Goal: Information Seeking & Learning: Learn about a topic

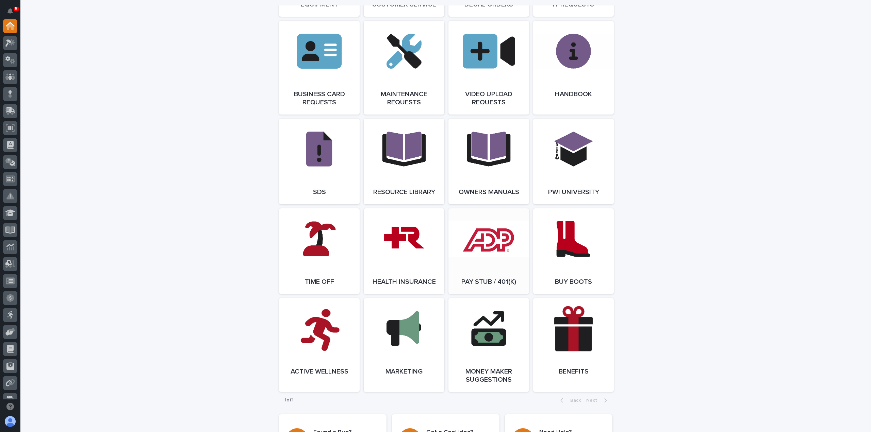
scroll to position [969, 0]
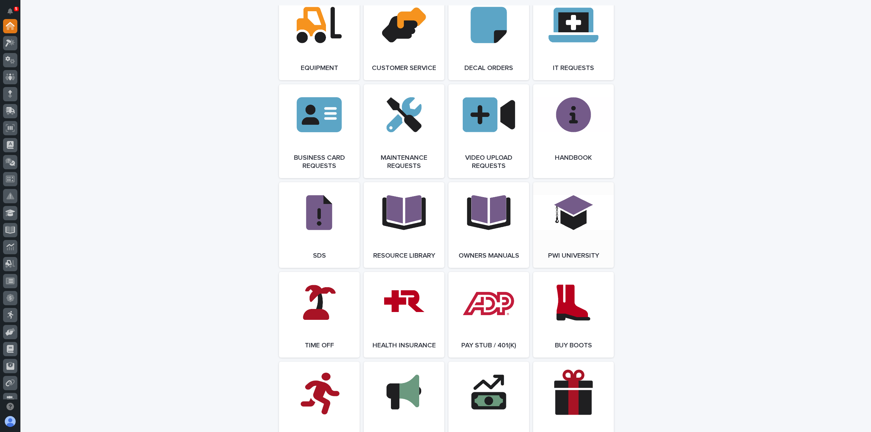
click at [544, 229] on link "Open Link" at bounding box center [573, 225] width 81 height 86
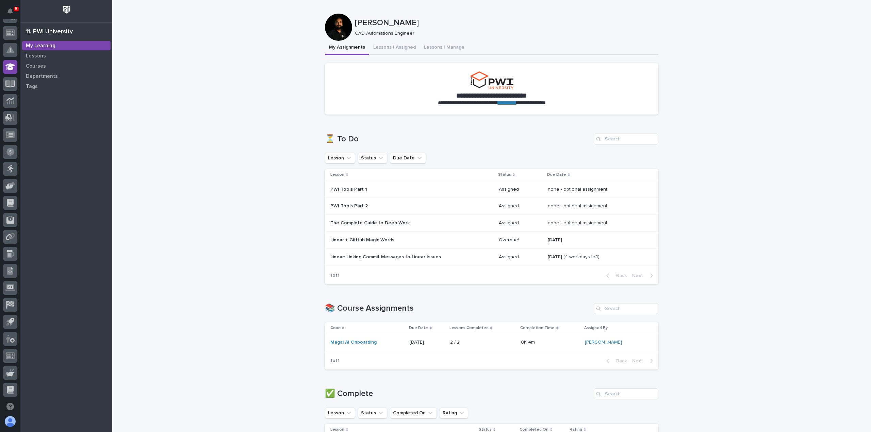
scroll to position [68, 0]
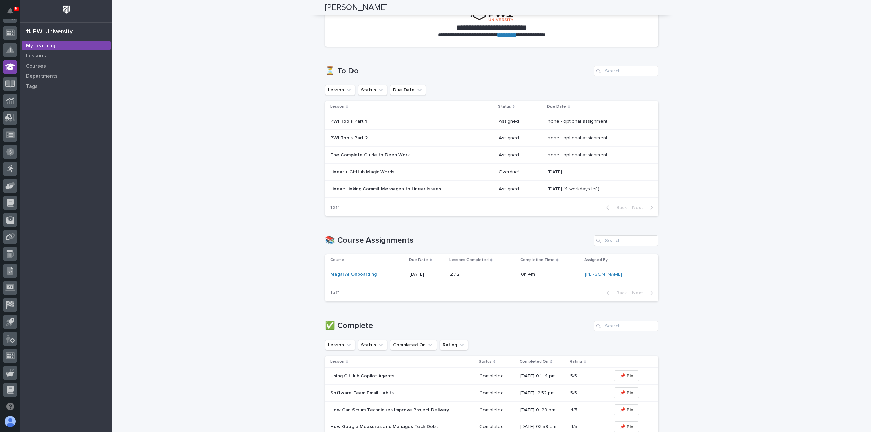
click at [386, 172] on p "Linear + GitHub Magic Words" at bounding box center [389, 172] width 119 height 6
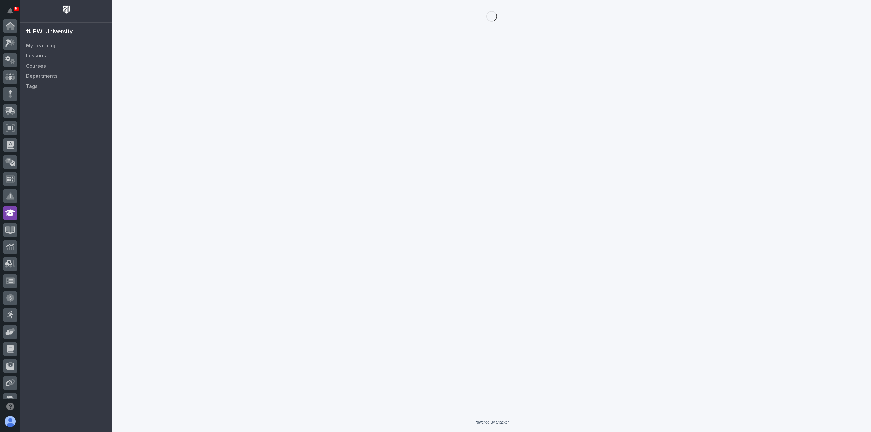
scroll to position [146, 0]
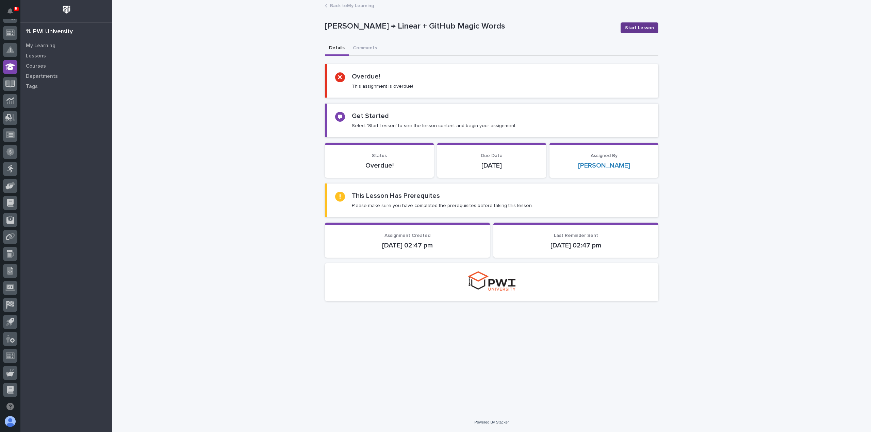
click at [642, 28] on span "Start Lesson" at bounding box center [639, 27] width 29 height 7
click at [633, 27] on span "Start Lesson" at bounding box center [639, 27] width 29 height 7
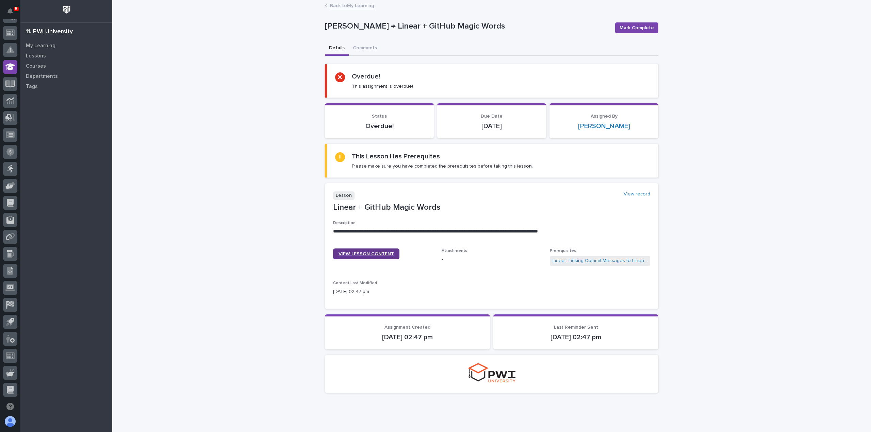
click at [361, 255] on span "VIEW LESSON CONTENT" at bounding box center [365, 254] width 55 height 5
click at [333, 4] on link "Back to My Learning" at bounding box center [352, 5] width 44 height 8
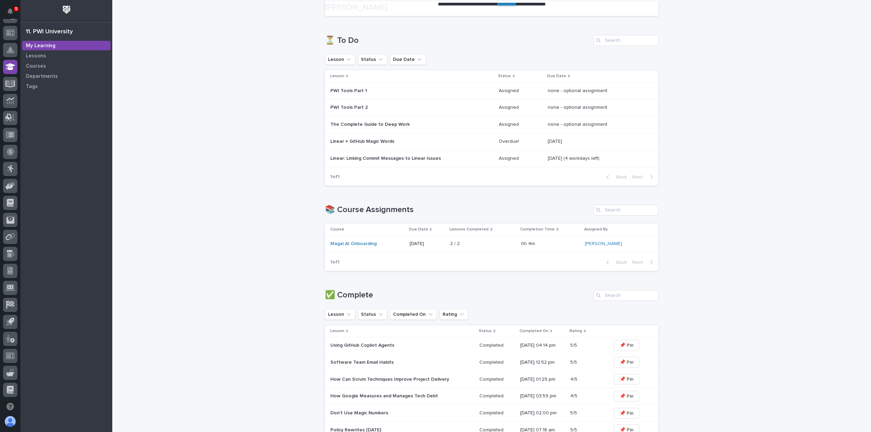
scroll to position [136, 0]
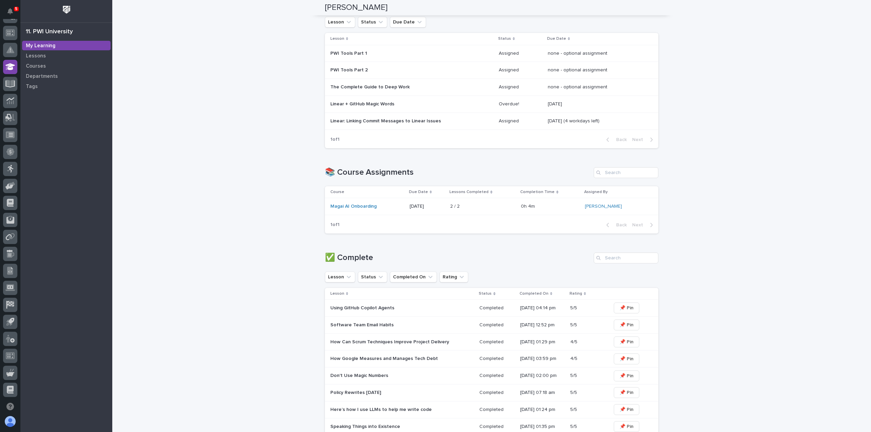
click at [385, 119] on p "Linear: Linking Commit Messages to Linear Issues" at bounding box center [389, 121] width 119 height 6
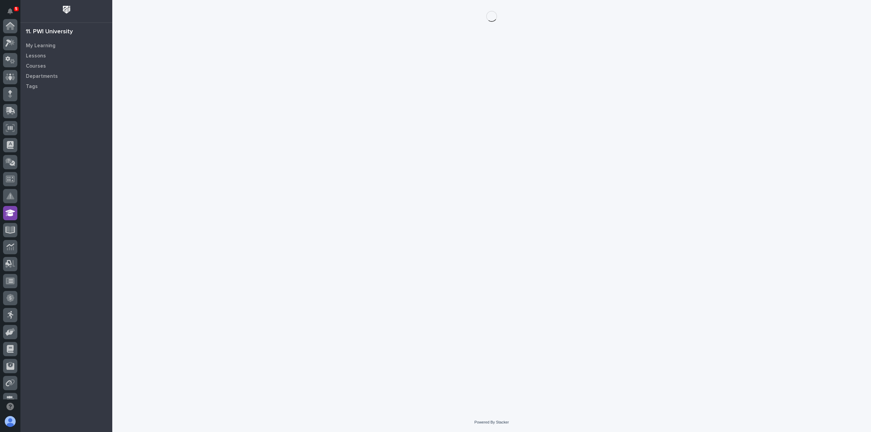
scroll to position [146, 0]
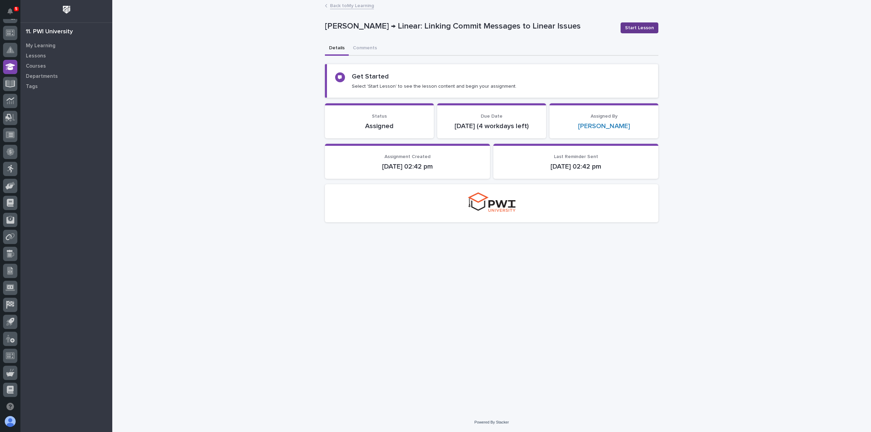
click at [637, 29] on span "Start Lesson" at bounding box center [639, 27] width 29 height 7
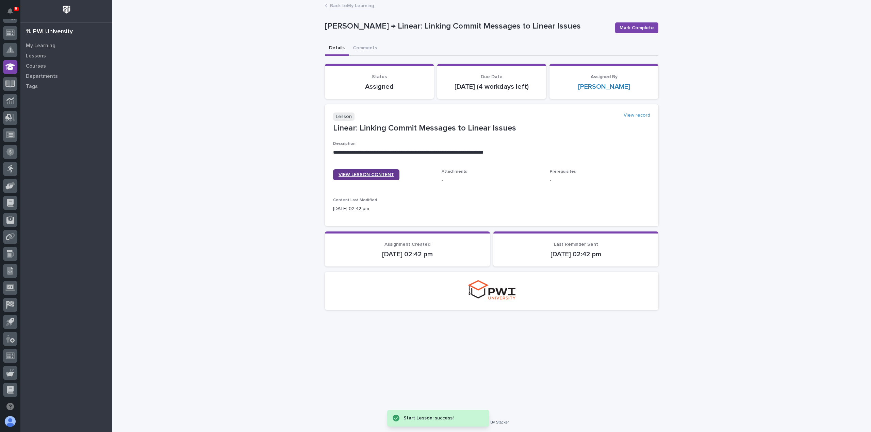
click at [365, 177] on span "VIEW LESSON CONTENT" at bounding box center [365, 174] width 55 height 5
click at [350, 177] on span "VIEW LESSON CONTENT" at bounding box center [365, 174] width 55 height 5
click at [635, 30] on span "Mark Complete" at bounding box center [636, 27] width 34 height 7
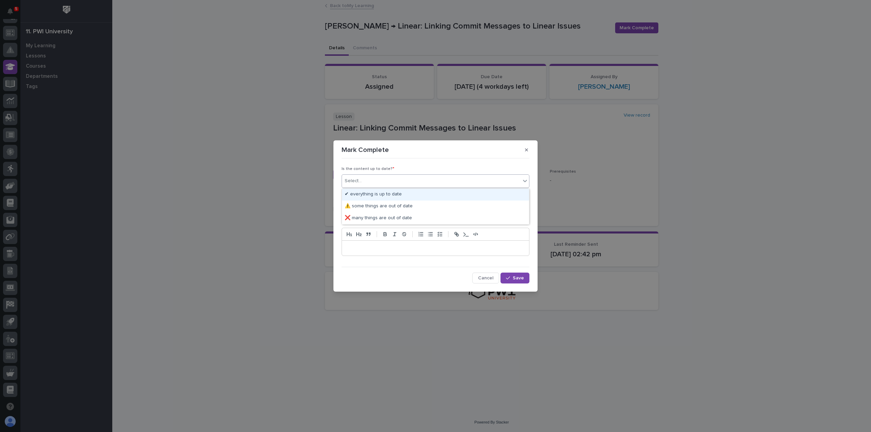
click at [382, 180] on div "Select..." at bounding box center [431, 181] width 179 height 11
click at [364, 197] on div "✔ everything is up to date" at bounding box center [435, 195] width 187 height 12
click at [356, 207] on div "Select..." at bounding box center [353, 207] width 17 height 7
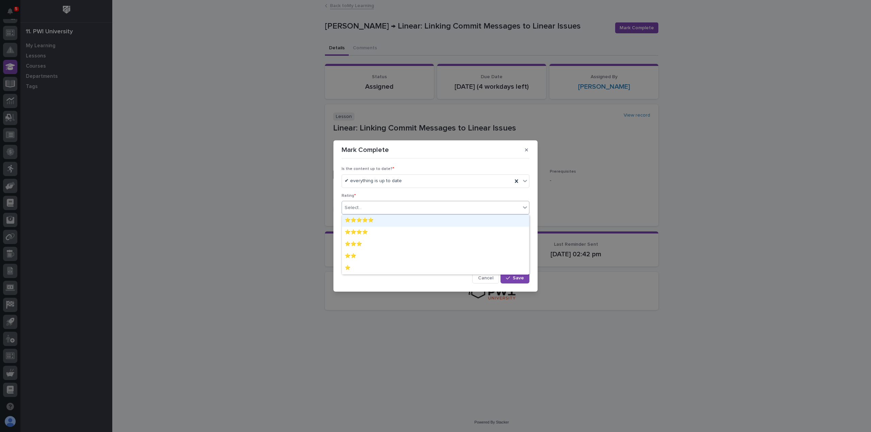
click at [355, 224] on div "⭐⭐⭐⭐⭐" at bounding box center [435, 221] width 187 height 12
click at [357, 247] on p at bounding box center [435, 248] width 177 height 7
drag, startPoint x: 514, startPoint y: 282, endPoint x: 536, endPoint y: 217, distance: 68.4
click at [513, 282] on button "Save" at bounding box center [514, 277] width 29 height 11
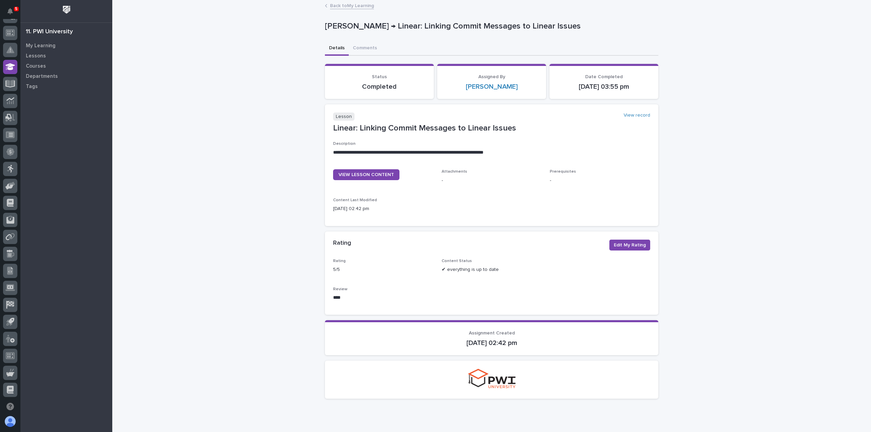
click at [353, 5] on link "Back to My Learning" at bounding box center [352, 5] width 44 height 8
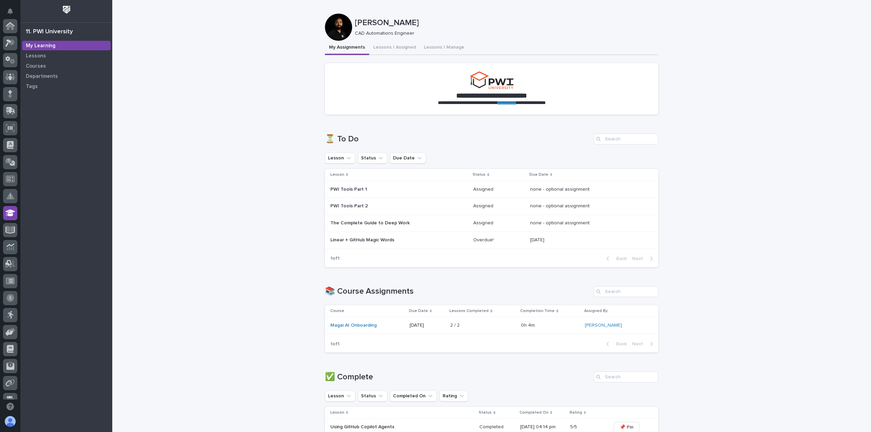
scroll to position [146, 0]
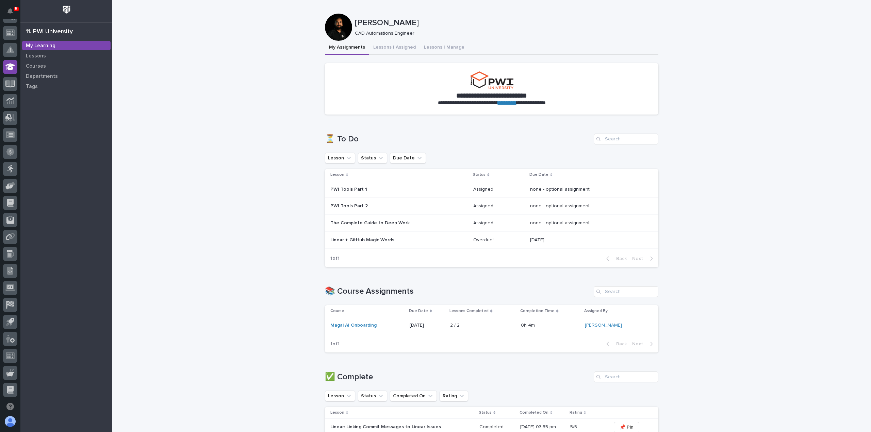
click at [408, 240] on p "Linear + GitHub Magic Words" at bounding box center [389, 240] width 119 height 6
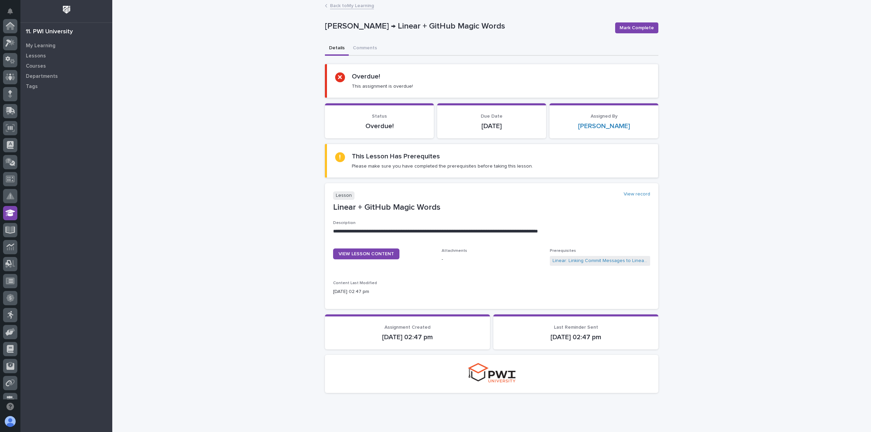
scroll to position [146, 0]
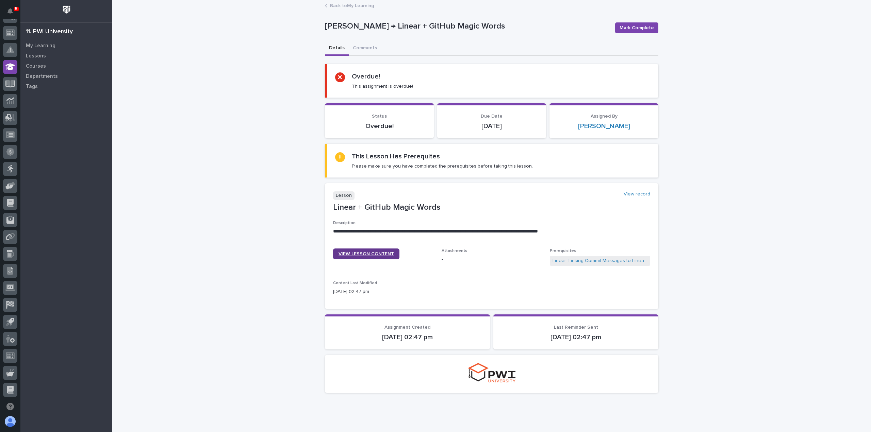
click at [365, 255] on span "VIEW LESSON CONTENT" at bounding box center [365, 254] width 55 height 5
click at [642, 28] on span "Mark Complete" at bounding box center [636, 27] width 34 height 7
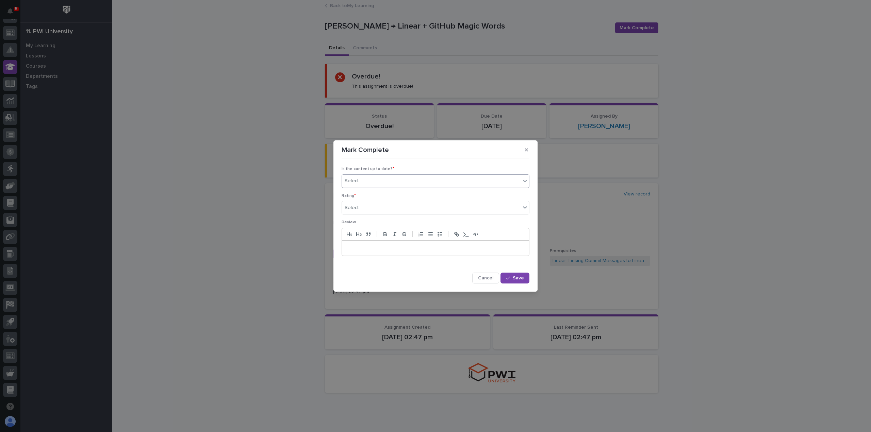
click at [364, 178] on div "Select..." at bounding box center [431, 181] width 179 height 11
click at [361, 196] on div "✔ everything is up to date" at bounding box center [435, 195] width 187 height 12
click at [352, 206] on div "Select..." at bounding box center [353, 207] width 17 height 7
click at [358, 222] on div "⭐⭐⭐⭐⭐" at bounding box center [435, 221] width 187 height 12
click at [357, 247] on p at bounding box center [435, 248] width 177 height 7
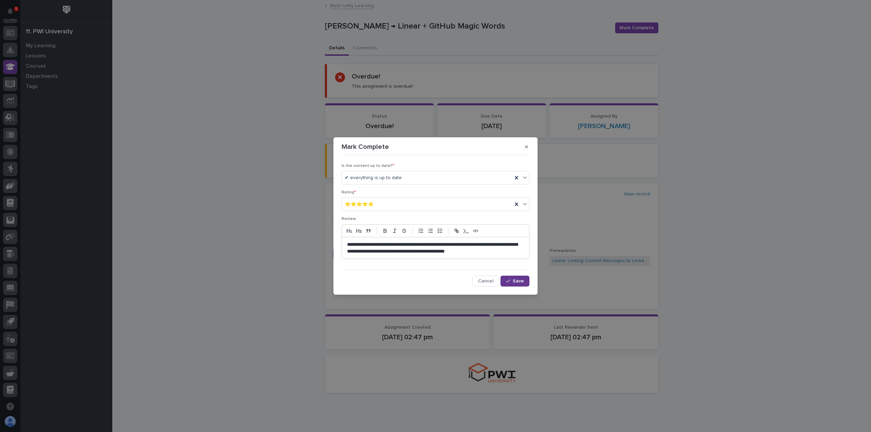
click at [519, 281] on span "Save" at bounding box center [518, 281] width 11 height 5
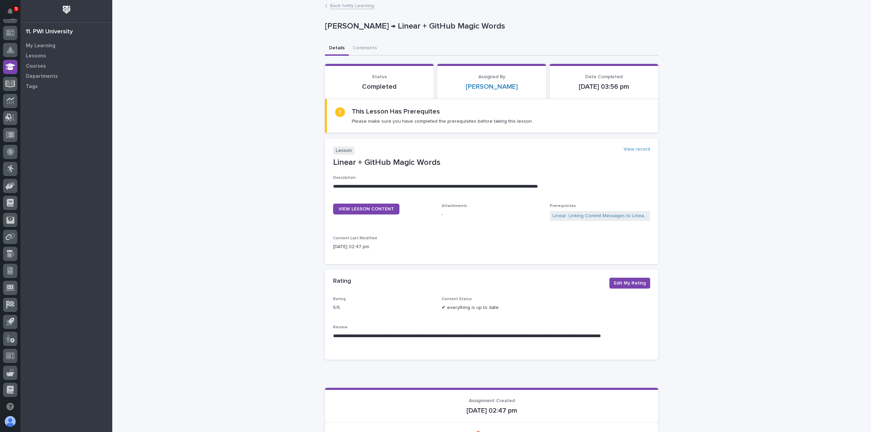
click at [356, 5] on link "Back to My Learning" at bounding box center [352, 5] width 44 height 8
